Goal: Information Seeking & Learning: Learn about a topic

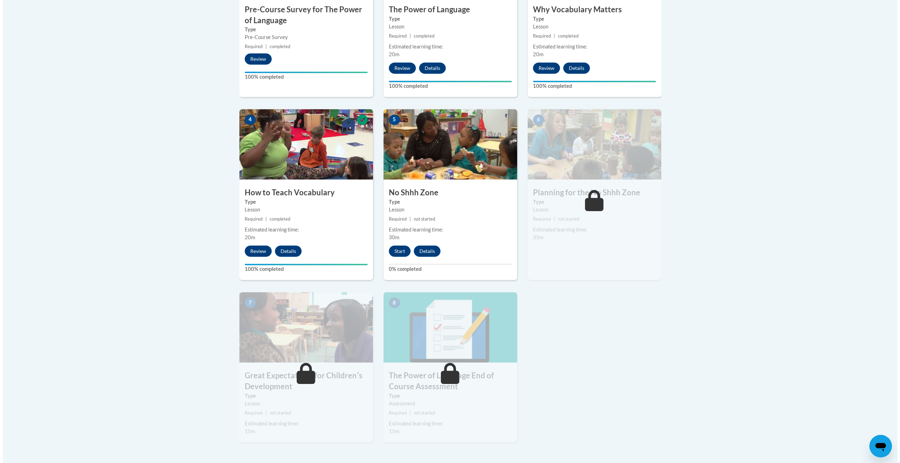
scroll to position [311, 0]
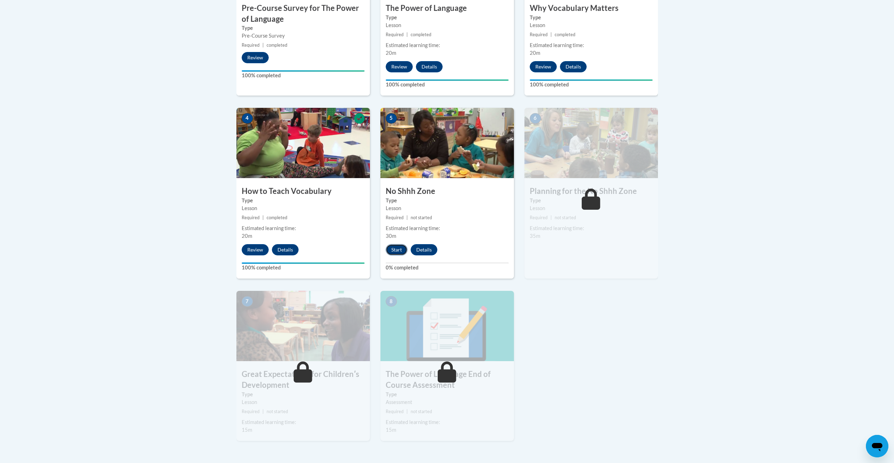
click at [392, 250] on button "Start" at bounding box center [397, 249] width 22 height 11
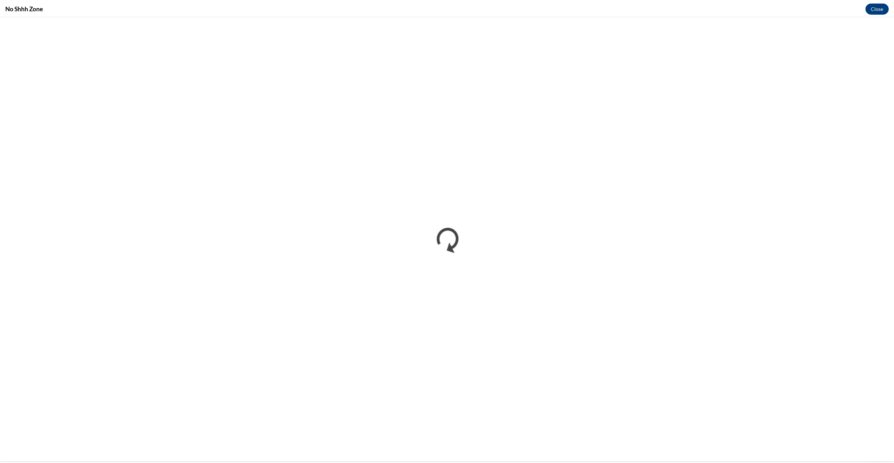
scroll to position [0, 0]
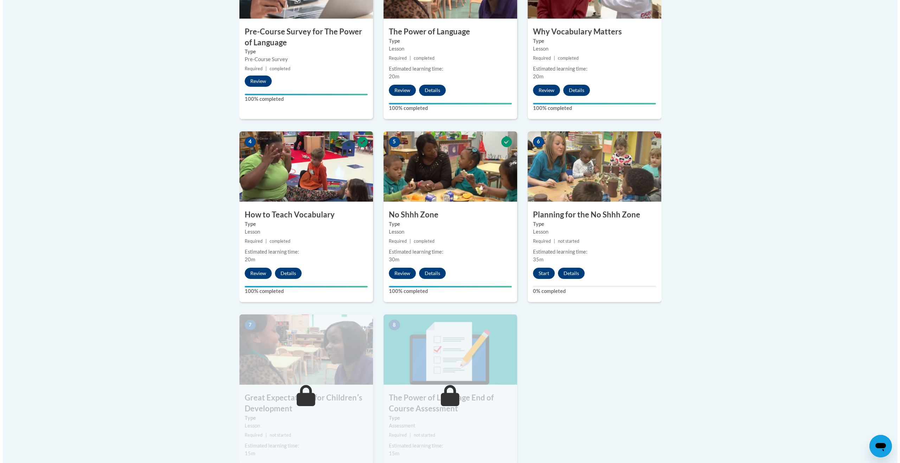
scroll to position [289, 0]
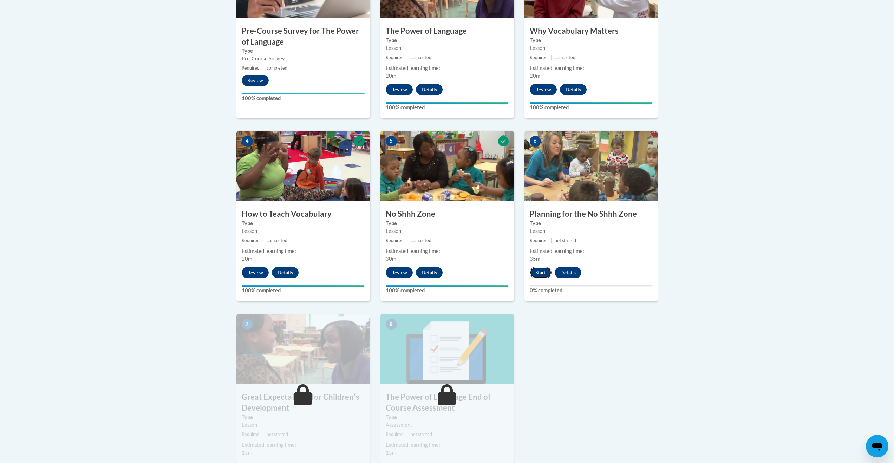
click at [543, 273] on button "Start" at bounding box center [541, 272] width 22 height 11
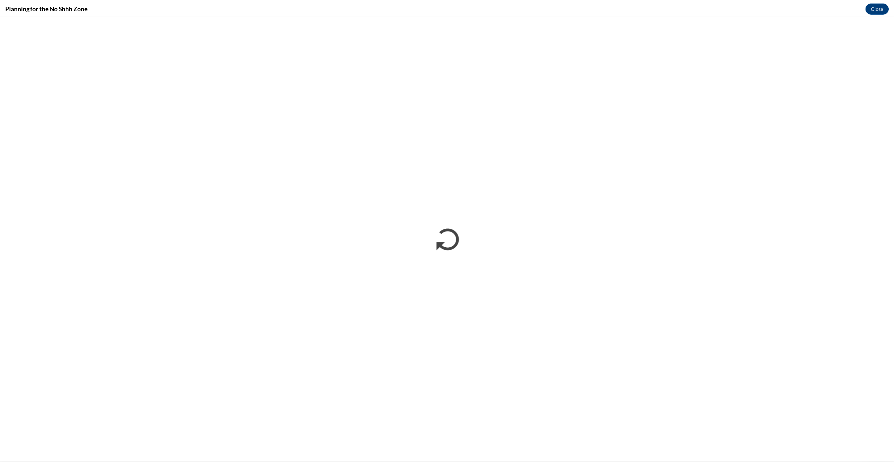
scroll to position [0, 0]
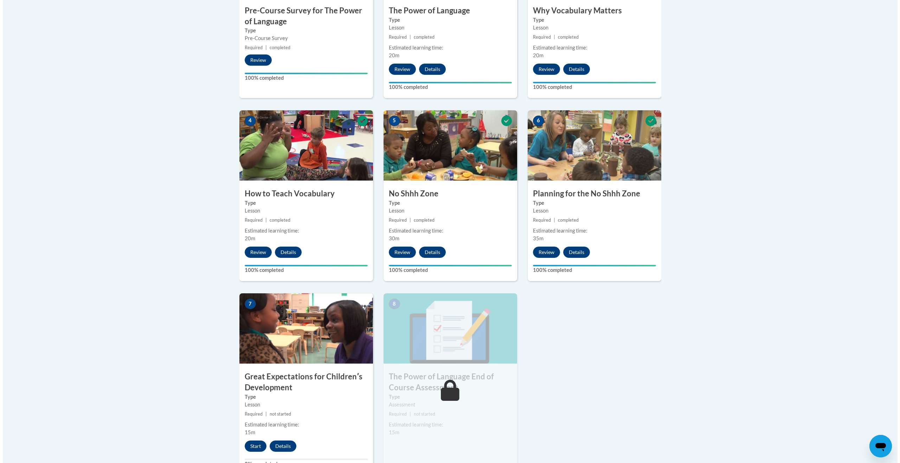
scroll to position [407, 0]
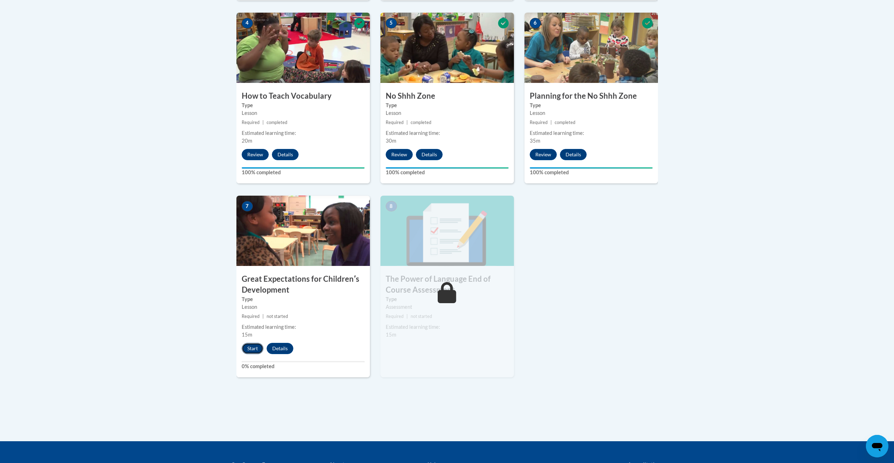
click at [252, 352] on button "Start" at bounding box center [253, 348] width 22 height 11
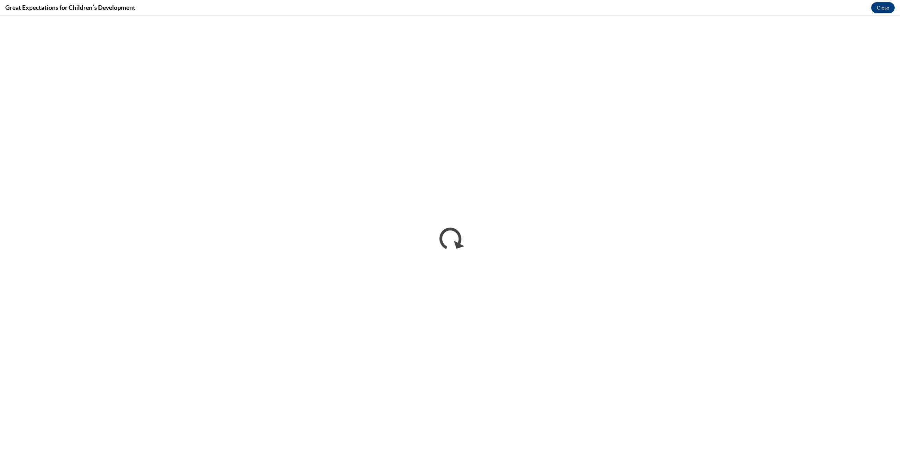
scroll to position [0, 0]
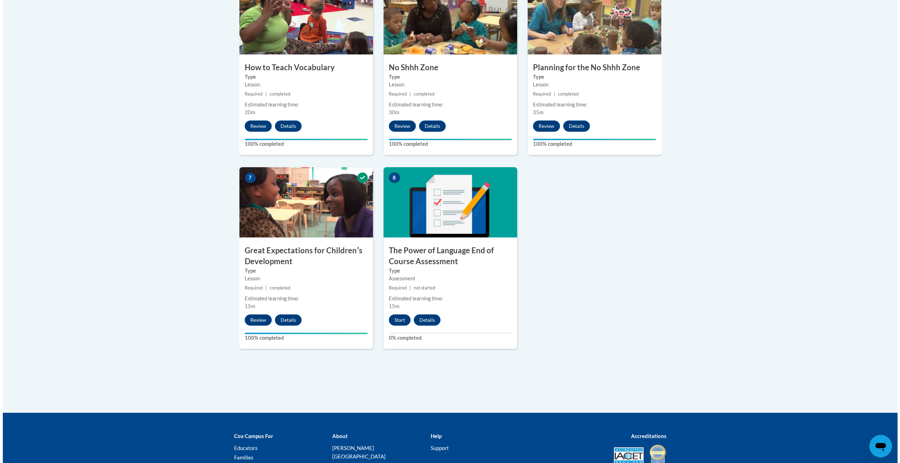
scroll to position [445, 0]
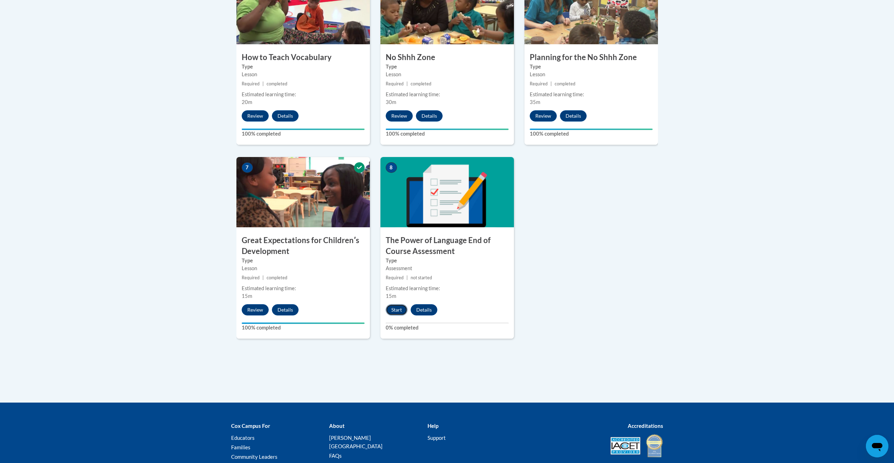
click at [400, 312] on button "Start" at bounding box center [397, 309] width 22 height 11
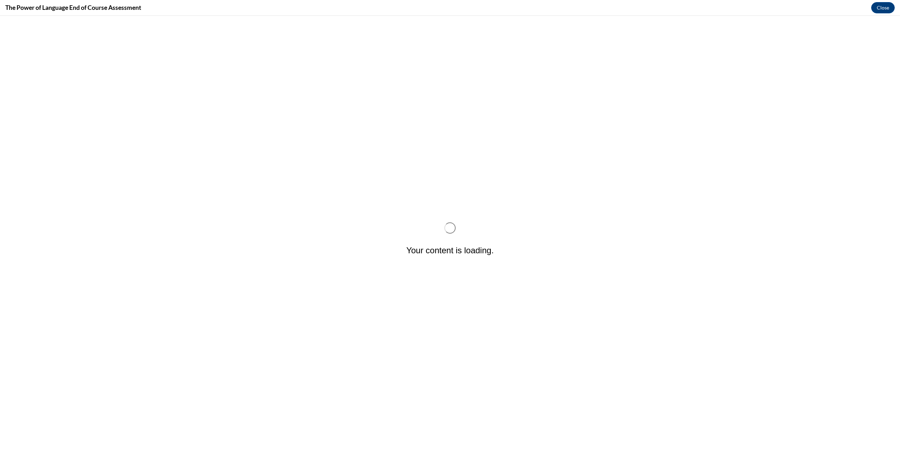
scroll to position [0, 0]
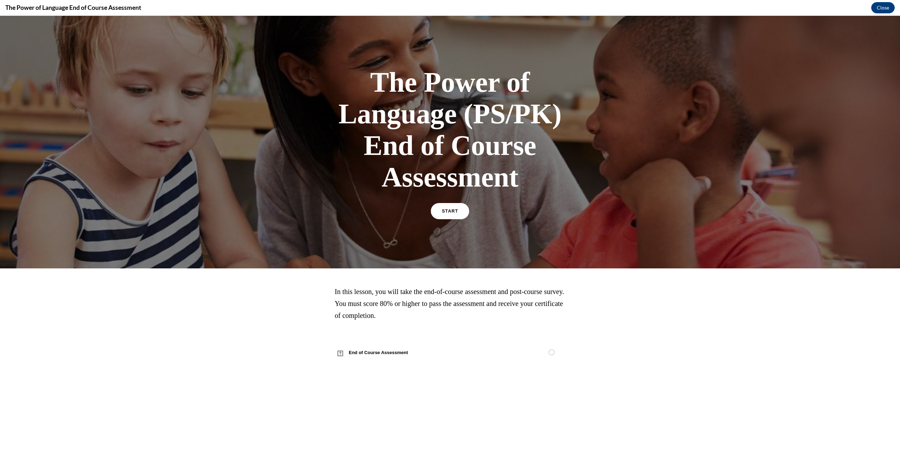
click at [459, 212] on link "START" at bounding box center [450, 211] width 38 height 16
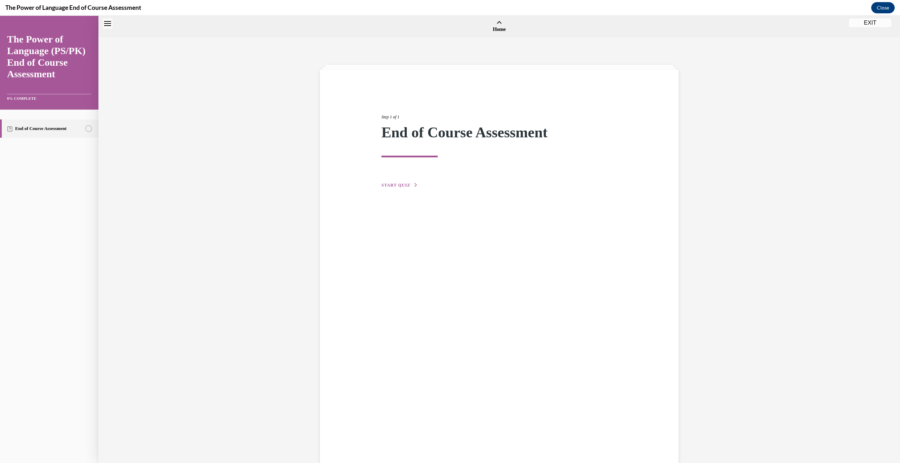
scroll to position [22, 0]
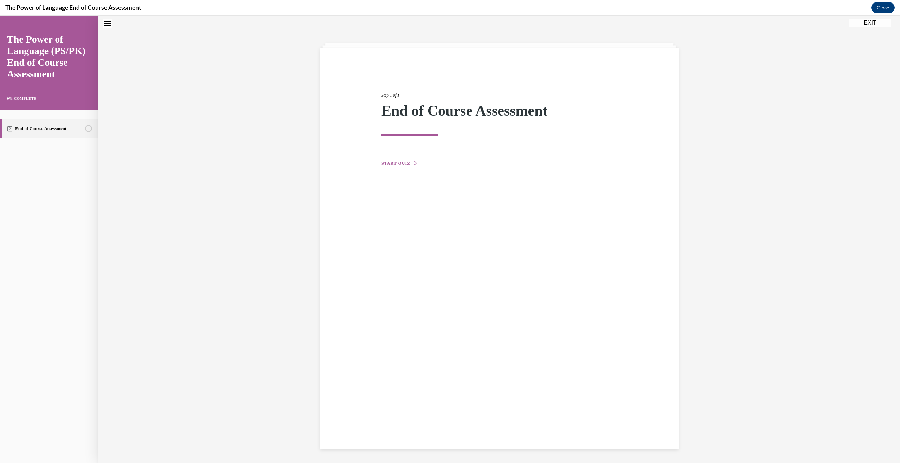
click at [396, 167] on div "Step 1 of 1 End of Course Assessment START QUIZ" at bounding box center [499, 121] width 246 height 91
click at [393, 164] on span "START QUIZ" at bounding box center [395, 163] width 29 height 5
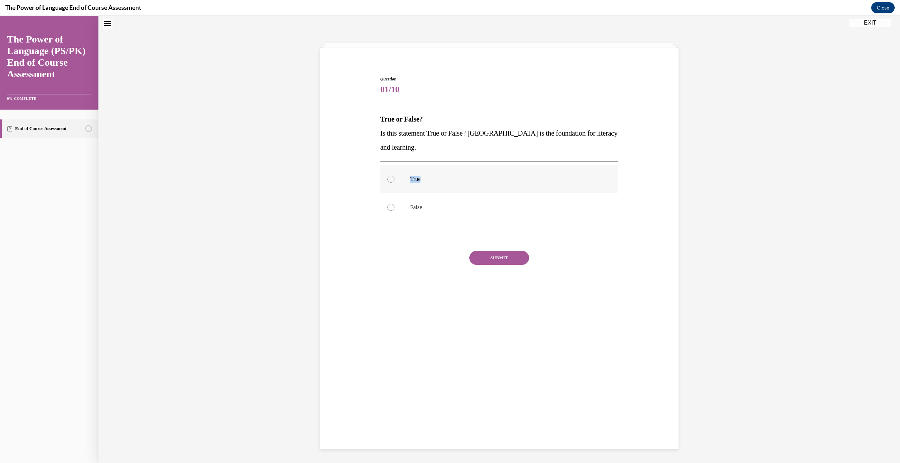
click at [386, 183] on label "True" at bounding box center [499, 179] width 238 height 28
click at [388, 183] on label "True" at bounding box center [499, 179] width 238 height 28
click at [388, 183] on input "True" at bounding box center [390, 179] width 7 height 7
radio input "true"
click at [480, 257] on button "SUBMIT" at bounding box center [499, 258] width 60 height 14
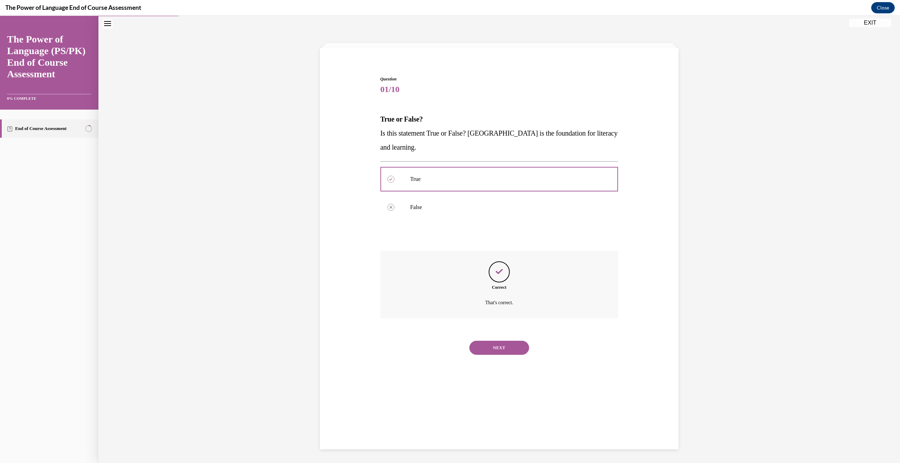
scroll to position [22, 0]
click at [480, 343] on button "NEXT" at bounding box center [499, 348] width 60 height 14
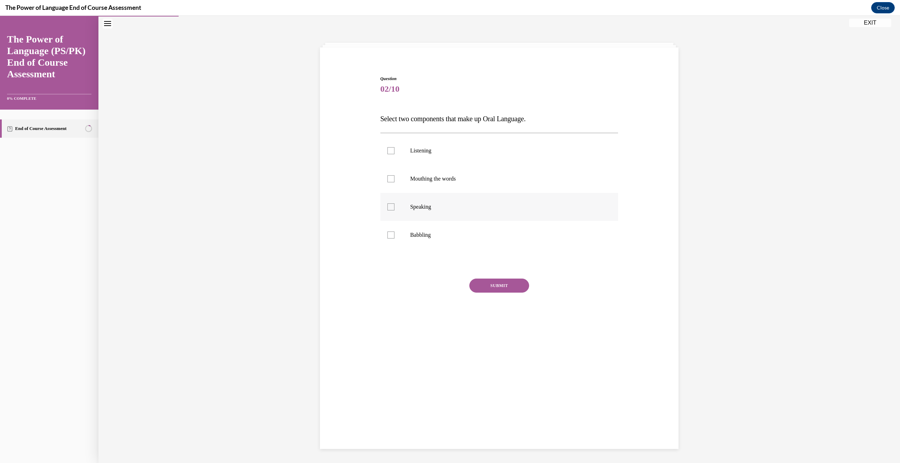
click at [387, 206] on div at bounding box center [390, 206] width 7 height 7
click at [387, 206] on input "Speaking" at bounding box center [390, 206] width 7 height 7
checkbox input "true"
click at [390, 236] on div at bounding box center [390, 235] width 7 height 7
click at [390, 236] on input "Babbling" at bounding box center [390, 235] width 7 height 7
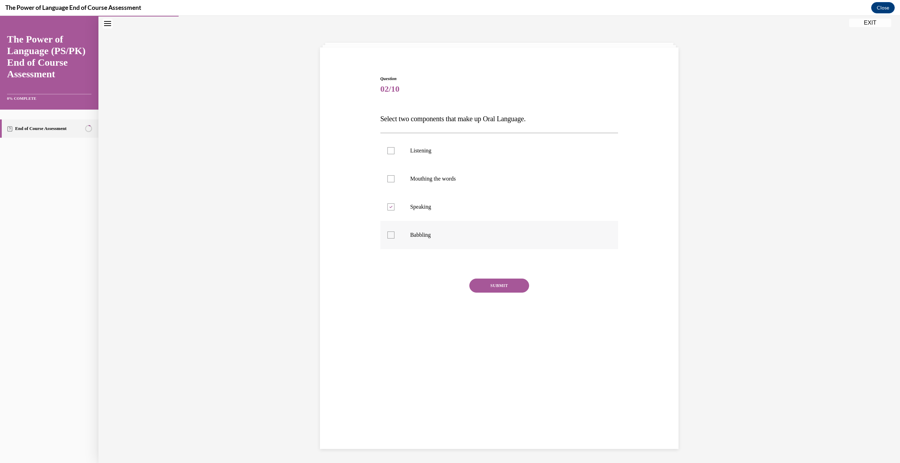
checkbox input "true"
click at [484, 289] on button "SUBMIT" at bounding box center [499, 286] width 60 height 14
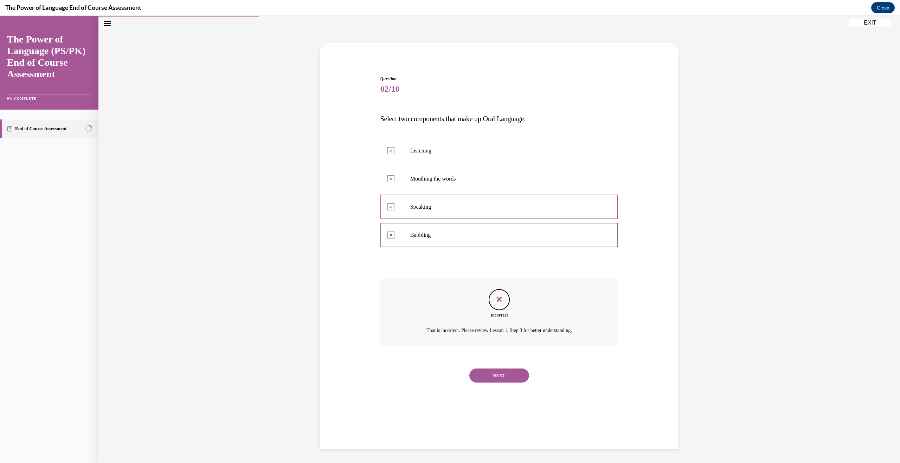
click at [493, 376] on button "NEXT" at bounding box center [499, 376] width 60 height 14
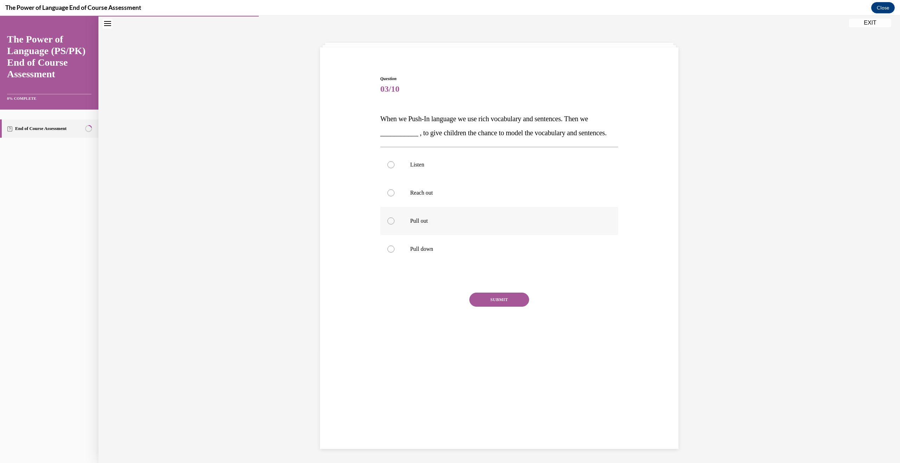
click at [389, 225] on div at bounding box center [390, 221] width 7 height 7
click at [389, 225] on input "Pull out" at bounding box center [390, 221] width 7 height 7
radio input "true"
click at [505, 307] on button "SUBMIT" at bounding box center [499, 300] width 60 height 14
click at [480, 397] on button "NEXT" at bounding box center [499, 390] width 60 height 14
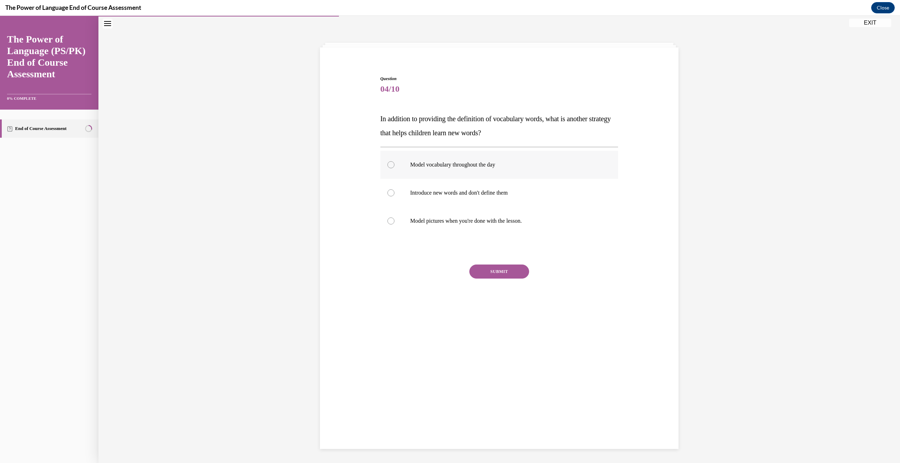
click at [389, 163] on div at bounding box center [390, 164] width 7 height 7
click at [389, 163] on input "Model vocabulary throughout the day" at bounding box center [390, 164] width 7 height 7
radio input "true"
click at [503, 276] on button "SUBMIT" at bounding box center [499, 272] width 60 height 14
click at [496, 362] on button "NEXT" at bounding box center [499, 362] width 60 height 14
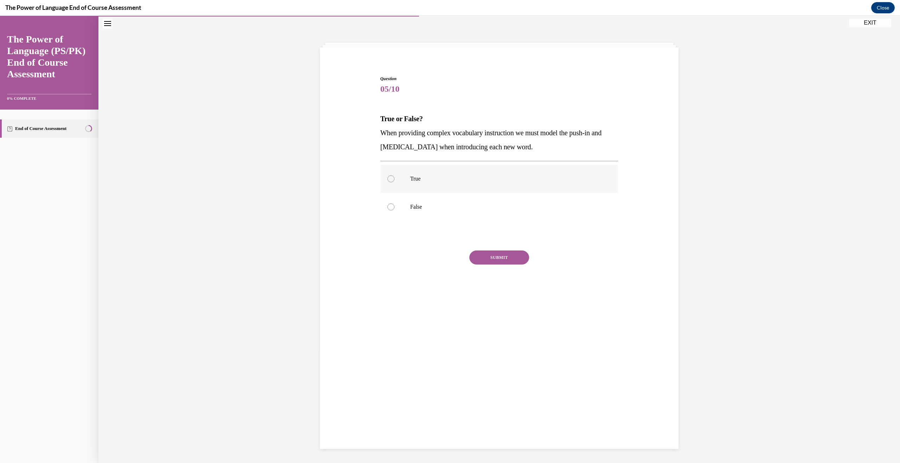
click at [384, 180] on label "True" at bounding box center [499, 179] width 238 height 28
click at [387, 180] on input "True" at bounding box center [390, 178] width 7 height 7
radio input "true"
click at [489, 260] on button "SUBMIT" at bounding box center [499, 258] width 60 height 14
click at [497, 349] on button "NEXT" at bounding box center [499, 348] width 60 height 14
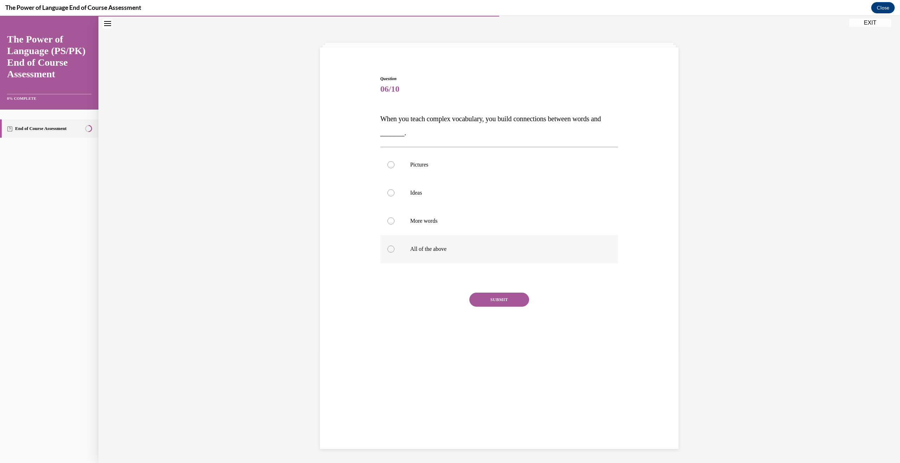
click at [387, 247] on div at bounding box center [390, 249] width 7 height 7
click at [387, 247] on input "All of the above" at bounding box center [390, 249] width 7 height 7
radio input "true"
click at [496, 301] on button "SUBMIT" at bounding box center [499, 300] width 60 height 14
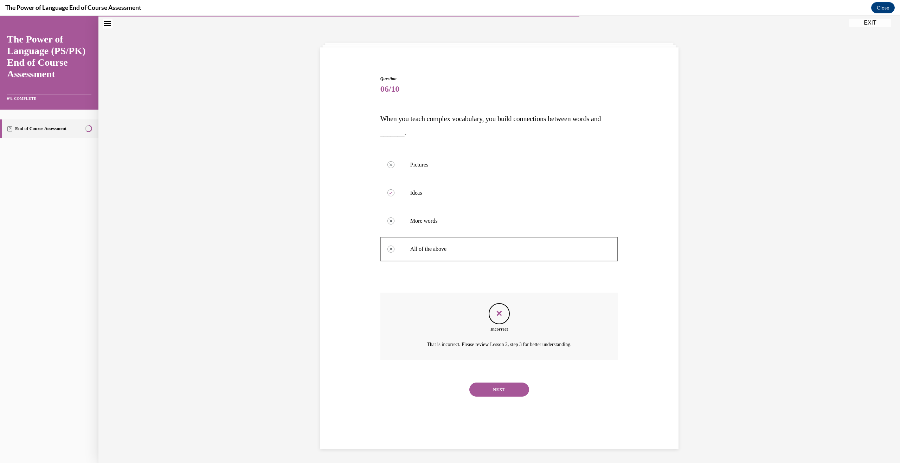
click at [501, 373] on button "SUBMIT" at bounding box center [499, 378] width 60 height 14
click at [503, 392] on button "NEXT" at bounding box center [499, 390] width 60 height 14
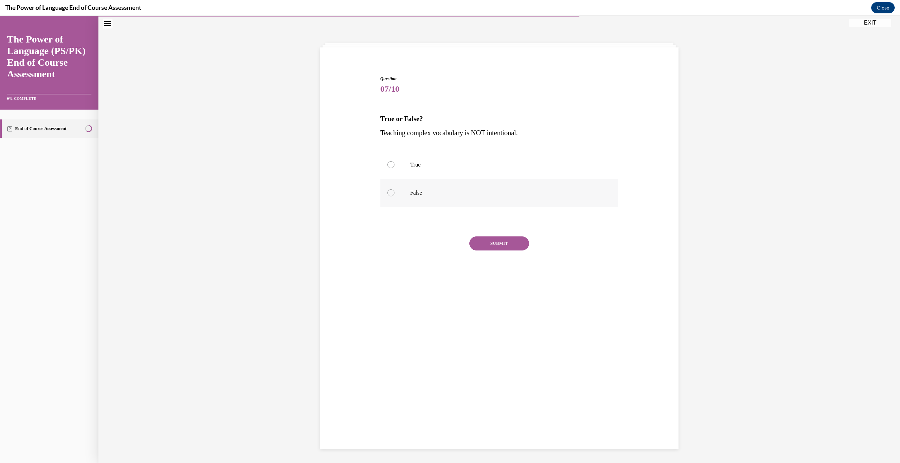
click at [387, 194] on div at bounding box center [390, 192] width 7 height 7
click at [387, 194] on input "False" at bounding box center [390, 192] width 7 height 7
radio input "true"
click at [493, 244] on button "SUBMIT" at bounding box center [499, 244] width 60 height 14
click at [490, 332] on button "NEXT" at bounding box center [499, 333] width 60 height 14
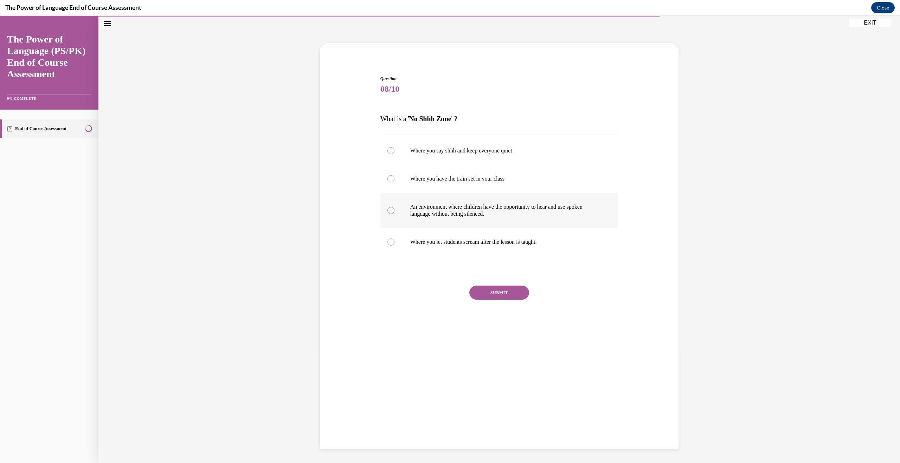
click at [389, 210] on div at bounding box center [390, 210] width 7 height 7
click at [389, 210] on input "An environment where children have the opportunity to hear and use spoken langu…" at bounding box center [390, 210] width 7 height 7
radio input "true"
click at [505, 294] on button "SUBMIT" at bounding box center [499, 293] width 60 height 14
click at [491, 383] on button "NEXT" at bounding box center [499, 383] width 60 height 14
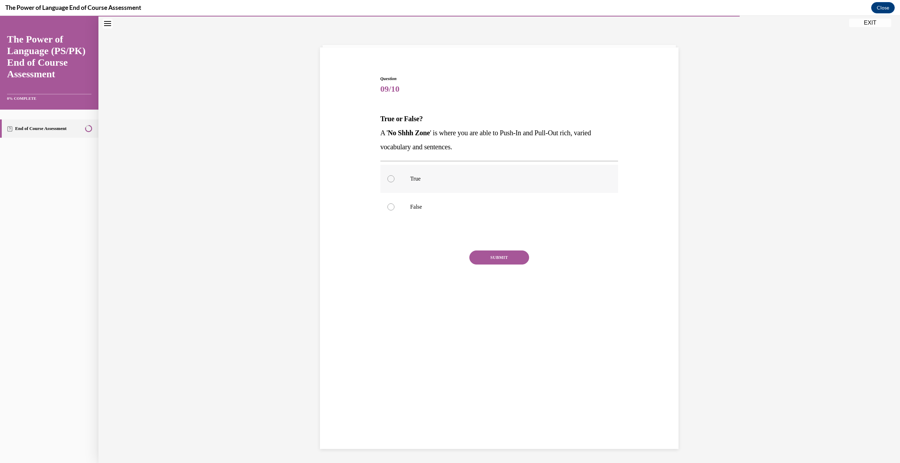
click at [388, 181] on div at bounding box center [390, 178] width 7 height 7
click at [388, 181] on input "True" at bounding box center [390, 178] width 7 height 7
radio input "true"
click at [481, 256] on button "SUBMIT" at bounding box center [499, 258] width 60 height 14
click at [507, 352] on button "NEXT" at bounding box center [499, 348] width 60 height 14
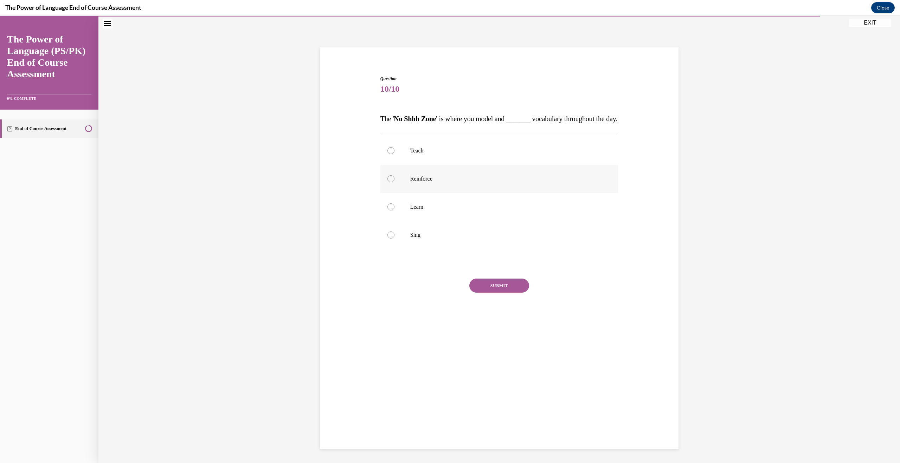
click at [388, 182] on div at bounding box center [390, 178] width 7 height 7
click at [388, 182] on input "Reinforce" at bounding box center [390, 178] width 7 height 7
radio input "true"
click at [499, 293] on button "SUBMIT" at bounding box center [499, 286] width 60 height 14
click at [475, 383] on button "NEXT" at bounding box center [499, 376] width 60 height 14
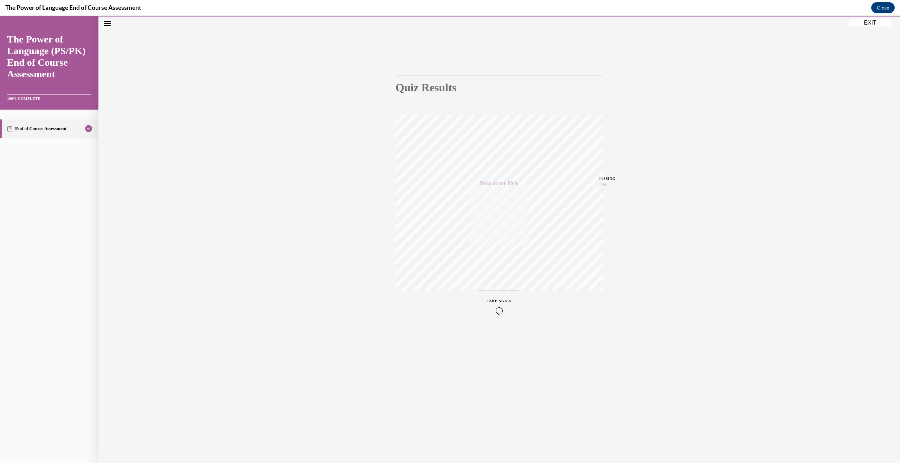
click at [877, 23] on button "EXIT" at bounding box center [870, 23] width 42 height 8
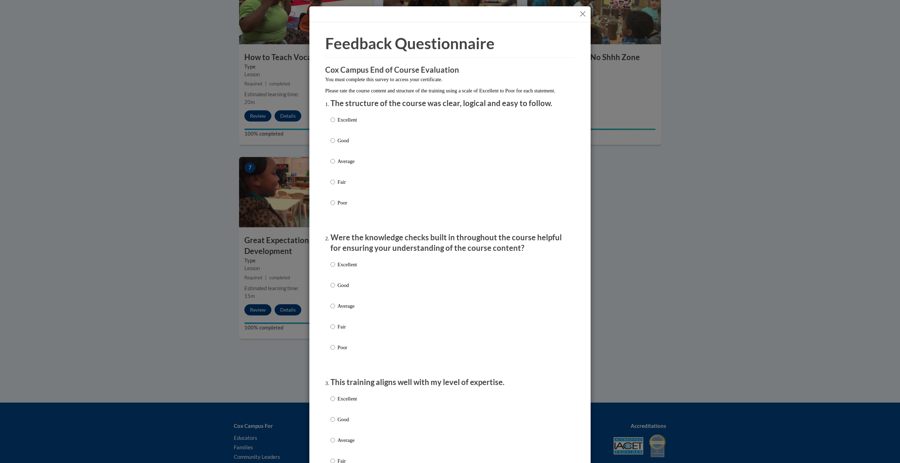
click at [334, 148] on label "Good" at bounding box center [343, 146] width 26 height 19
click at [334, 144] on input "Good" at bounding box center [332, 141] width 5 height 8
radio input "true"
click at [342, 289] on p "Good" at bounding box center [346, 286] width 19 height 8
click at [335, 289] on input "Good" at bounding box center [332, 286] width 5 height 8
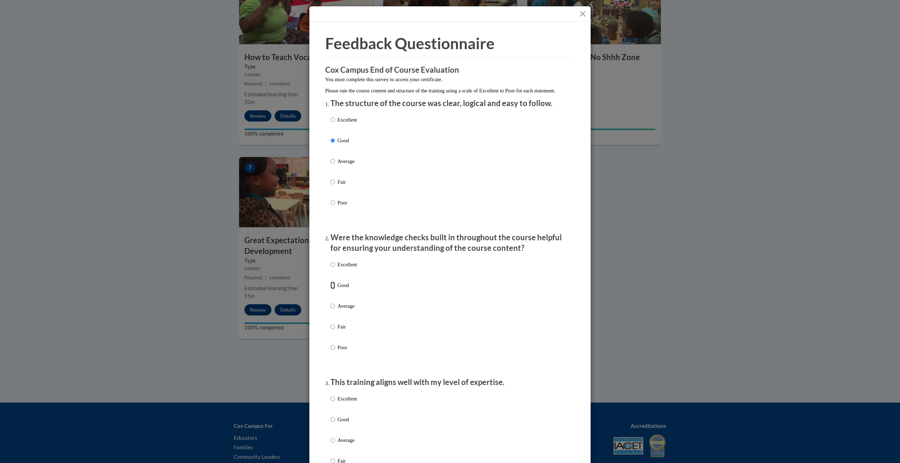
radio input "true"
click at [344, 423] on p "Good" at bounding box center [346, 420] width 19 height 8
click at [335, 423] on input "Good" at bounding box center [332, 420] width 5 height 8
radio input "true"
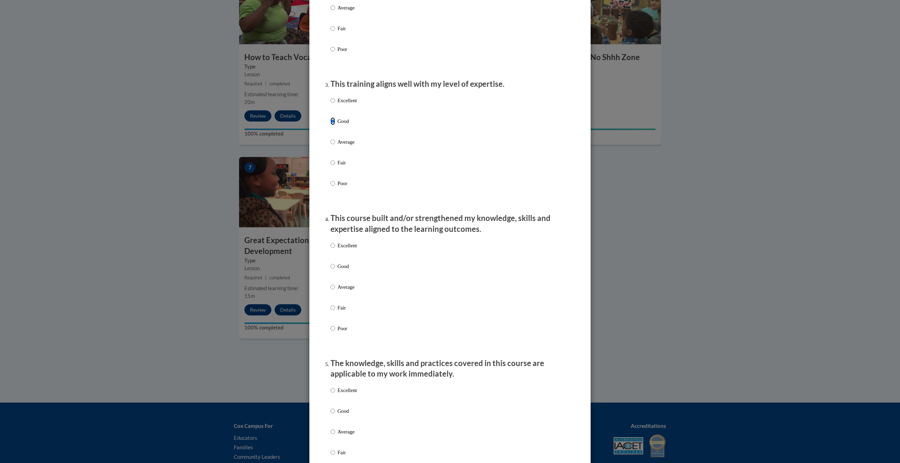
scroll to position [300, 0]
click at [334, 274] on label "Good" at bounding box center [343, 270] width 26 height 19
click at [334, 269] on input "Good" at bounding box center [332, 265] width 5 height 8
radio input "true"
click at [345, 414] on p "Good" at bounding box center [346, 410] width 19 height 8
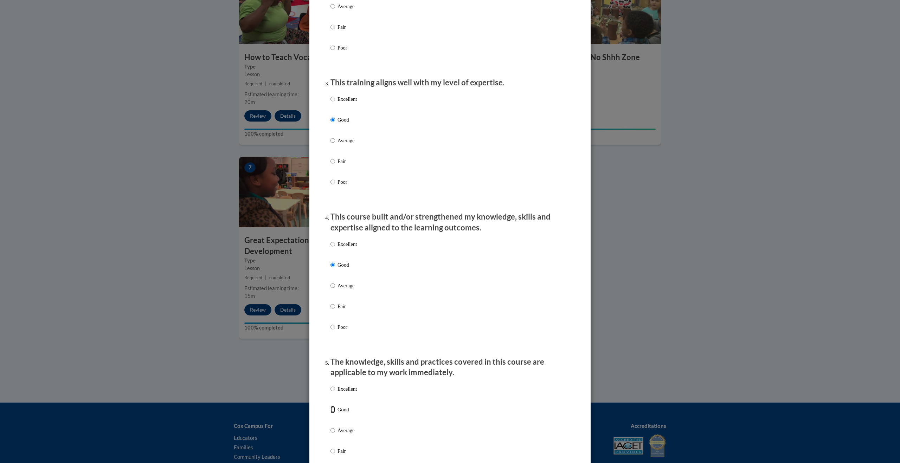
click at [335, 414] on input "Good" at bounding box center [332, 410] width 5 height 8
radio input "true"
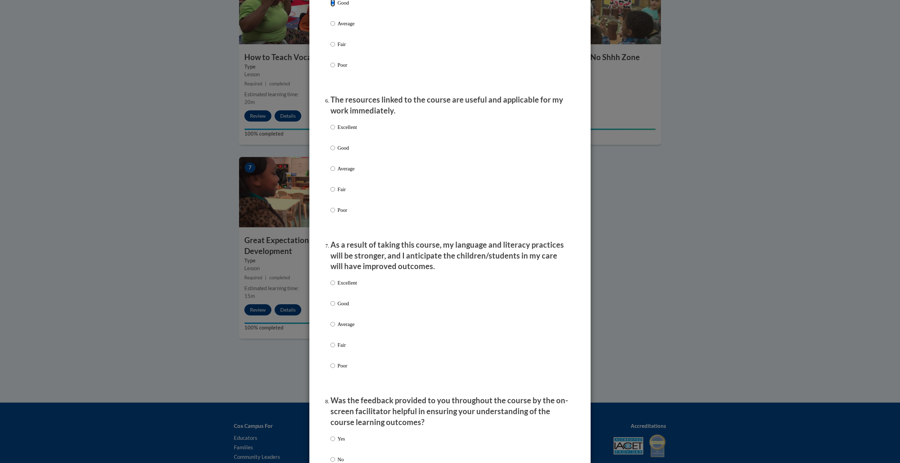
scroll to position [706, 0]
click at [344, 152] on p "Good" at bounding box center [346, 148] width 19 height 8
click at [335, 152] on input "Good" at bounding box center [332, 148] width 5 height 8
radio input "true"
click at [339, 308] on p "Good" at bounding box center [346, 304] width 19 height 8
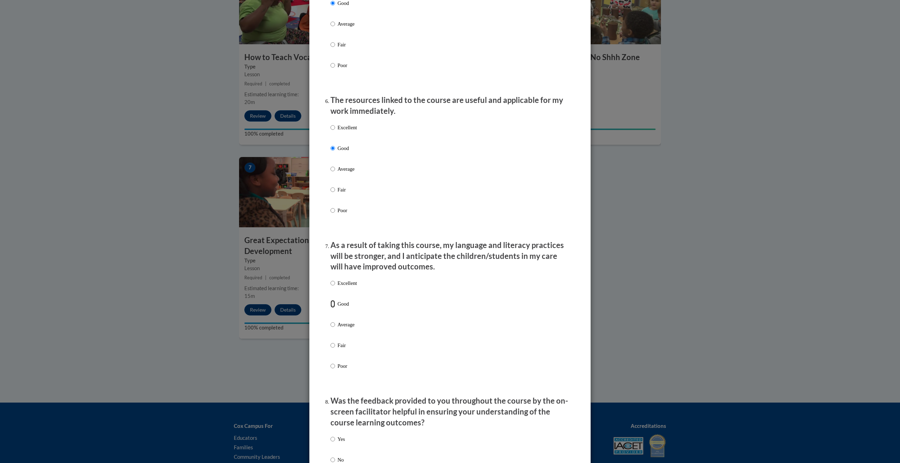
click at [335, 308] on input "Good" at bounding box center [332, 304] width 5 height 8
radio input "true"
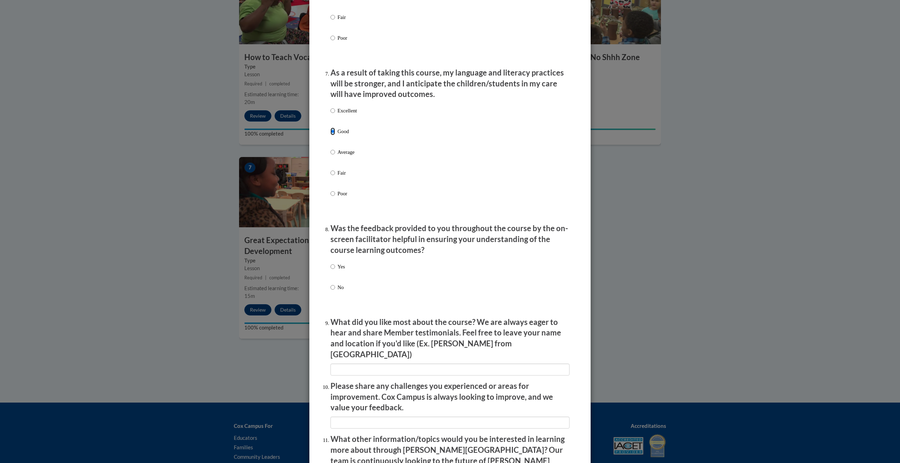
scroll to position [885, 0]
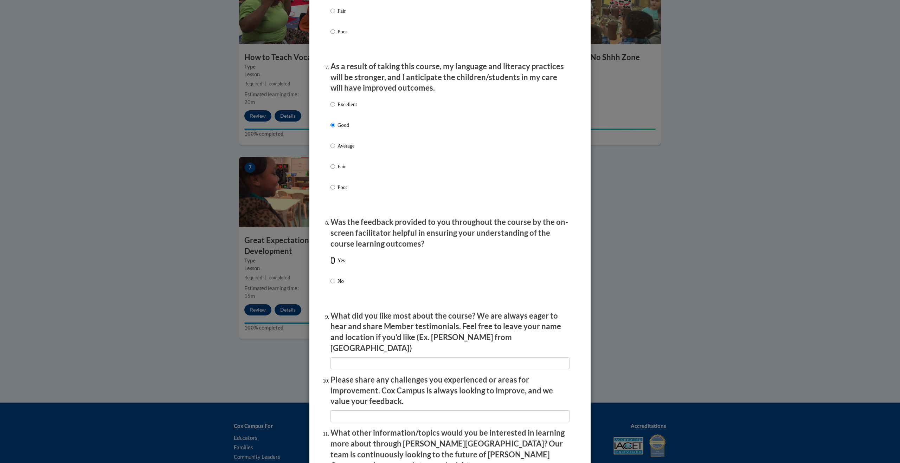
click at [331, 264] on input "Yes" at bounding box center [332, 261] width 5 height 8
radio input "true"
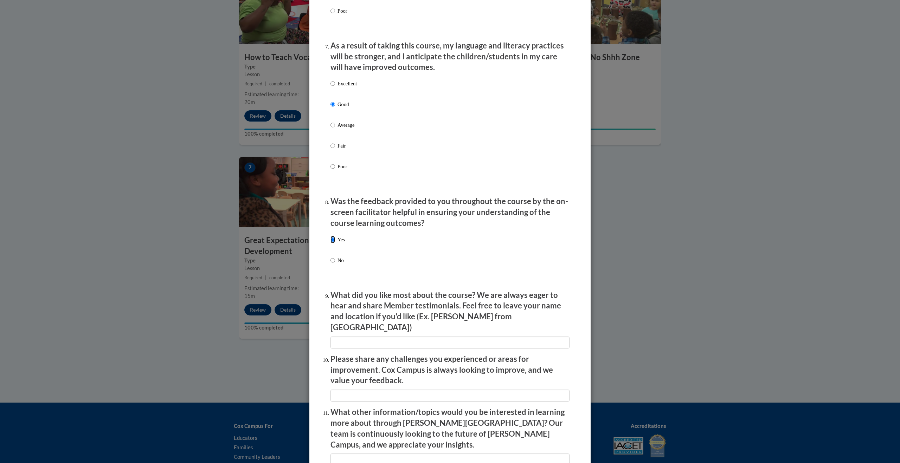
scroll to position [914, 0]
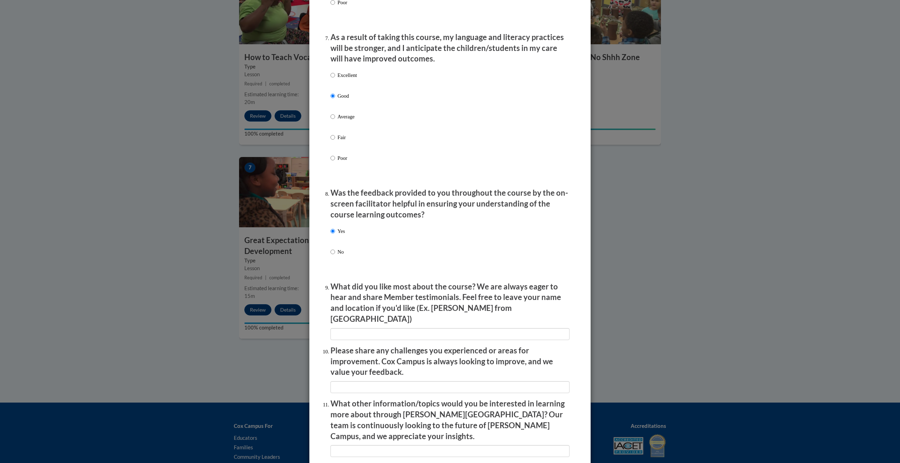
drag, startPoint x: 339, startPoint y: 321, endPoint x: 337, endPoint y: 326, distance: 5.6
click at [338, 322] on li "What did you like most about the course? We are always eager to hear and share …" at bounding box center [449, 311] width 239 height 59
click at [337, 328] on input "textbox" at bounding box center [449, 334] width 239 height 12
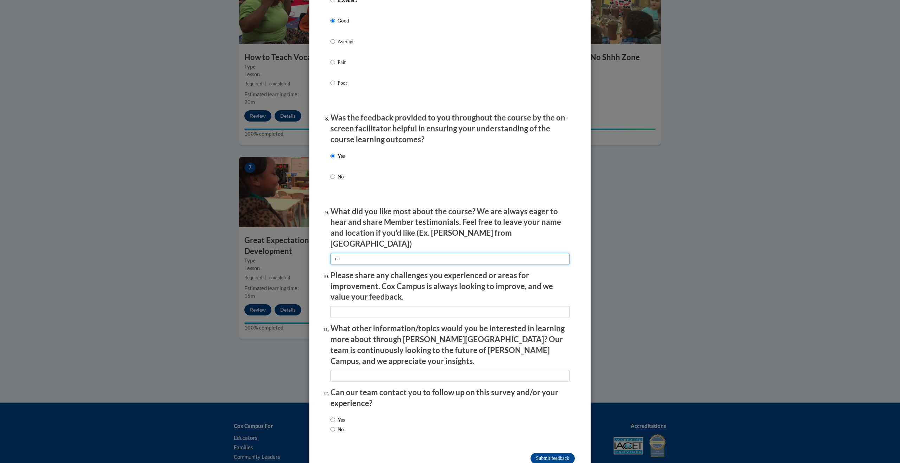
scroll to position [997, 0]
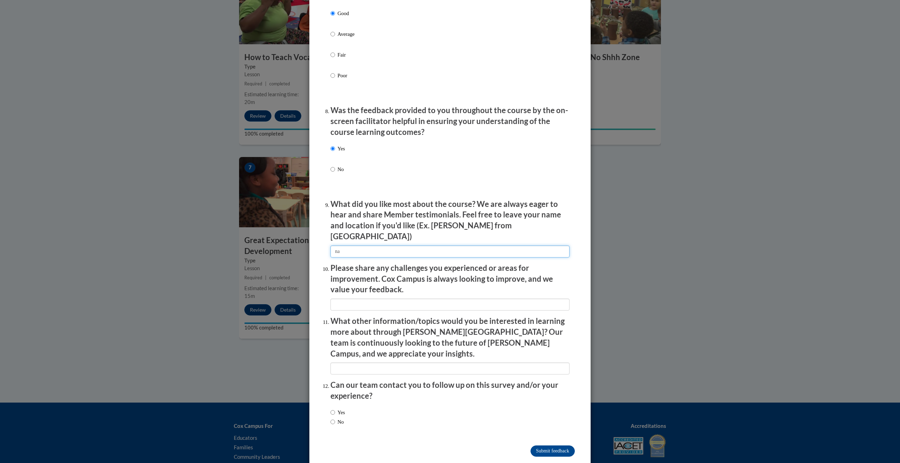
type input "na"
click at [370, 303] on input "textbox" at bounding box center [449, 305] width 239 height 12
type input "na"
click at [372, 363] on input "textbox" at bounding box center [449, 369] width 239 height 12
type input "na"
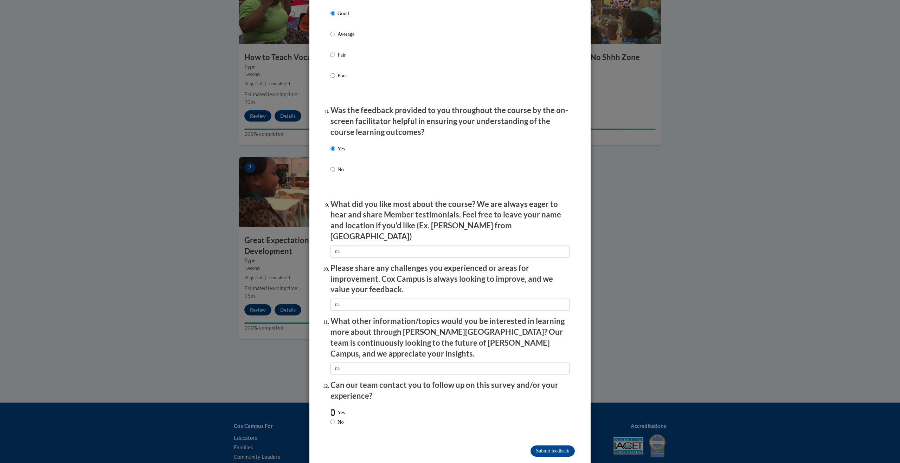
click at [332, 409] on input "Yes" at bounding box center [332, 413] width 5 height 8
radio input "true"
click at [331, 418] on input "No" at bounding box center [332, 422] width 5 height 8
radio input "true"
click at [542, 446] on input "Submit feedback" at bounding box center [552, 451] width 44 height 11
